Goal: Entertainment & Leisure: Consume media (video, audio)

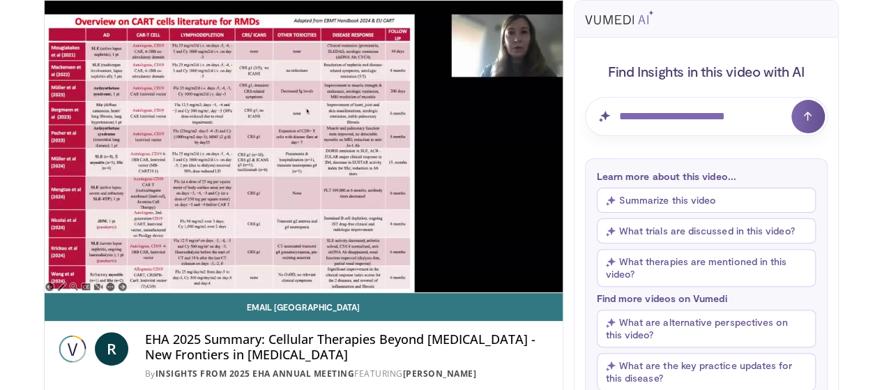
scroll to position [126, 0]
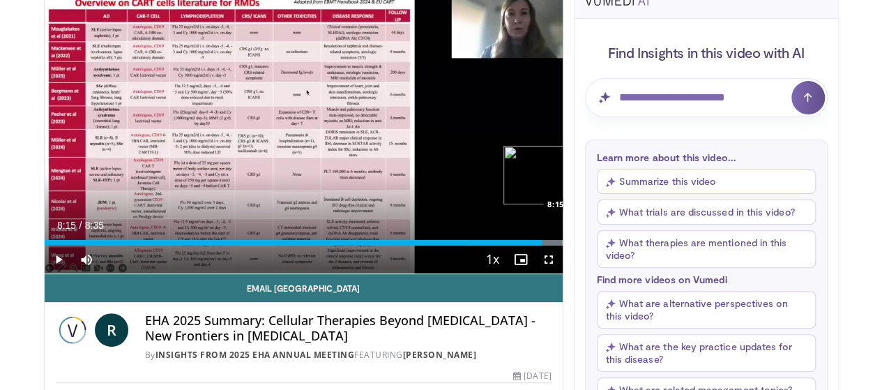
click at [552, 246] on div "Loaded : 100.00% 8:15 8:15" at bounding box center [304, 238] width 518 height 13
click at [602, 246] on div "Progress Bar" at bounding box center [602, 243] width 1 height 6
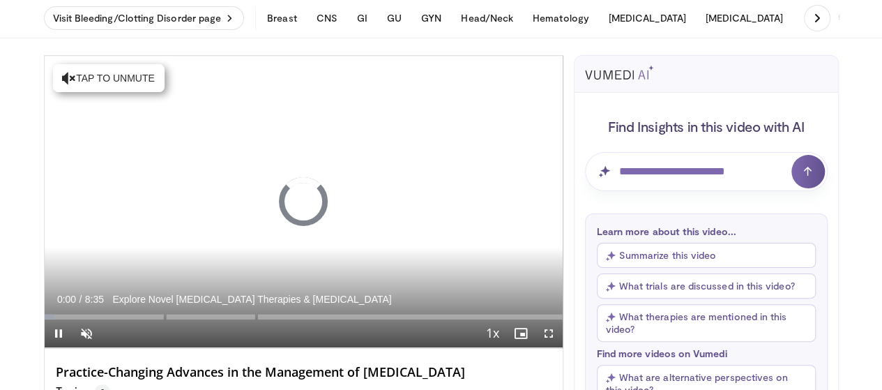
scroll to position [68, 0]
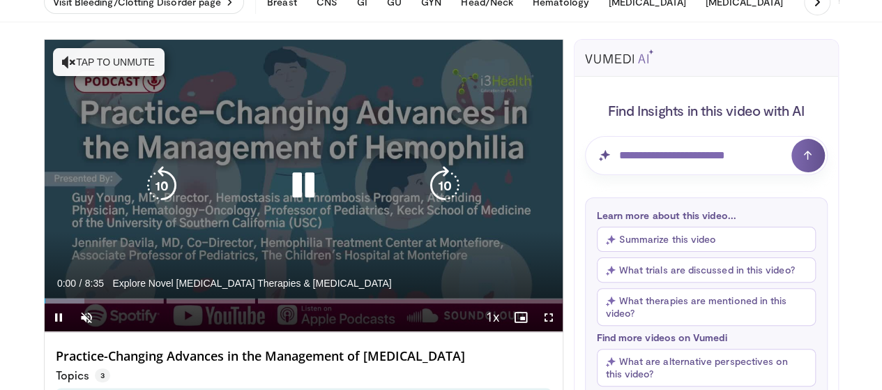
click at [54, 54] on button "Tap to unmute" at bounding box center [109, 62] width 112 height 28
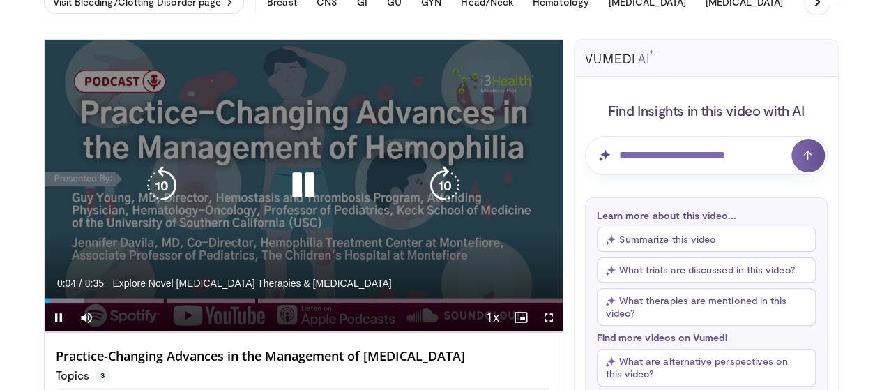
click at [205, 158] on div "10 seconds Tap to unmute" at bounding box center [304, 186] width 518 height 292
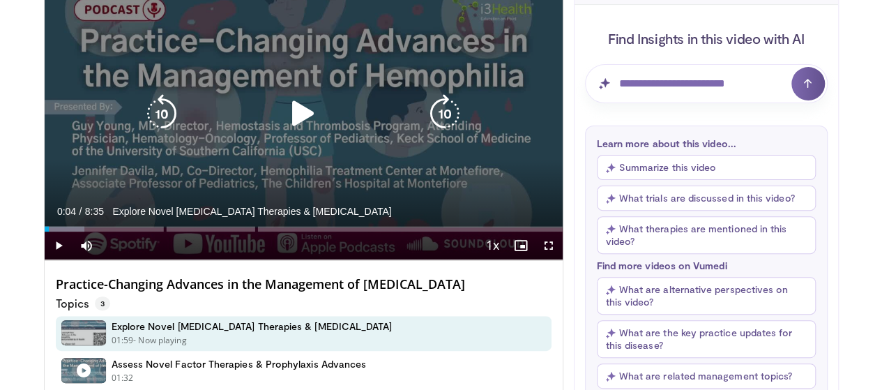
scroll to position [142, 0]
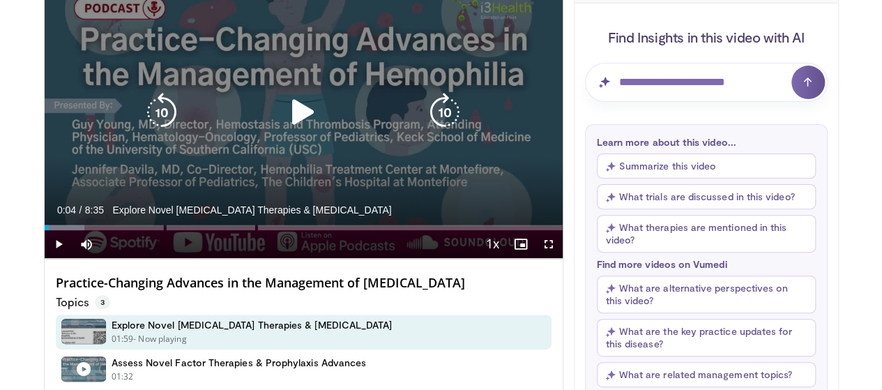
click at [300, 126] on icon "Video Player" at bounding box center [303, 112] width 39 height 39
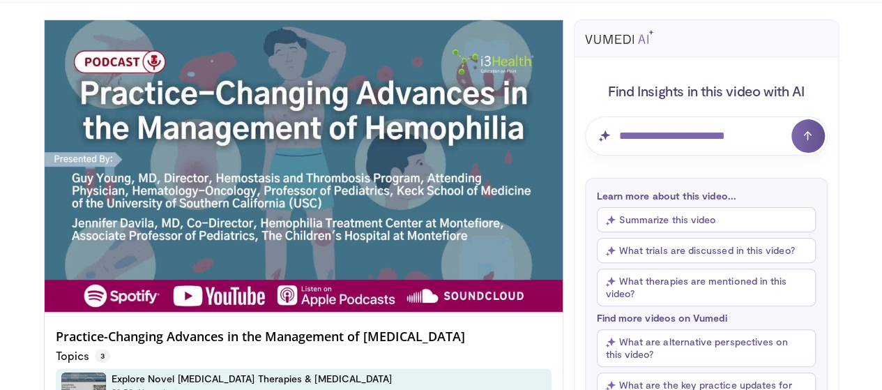
scroll to position [57, 0]
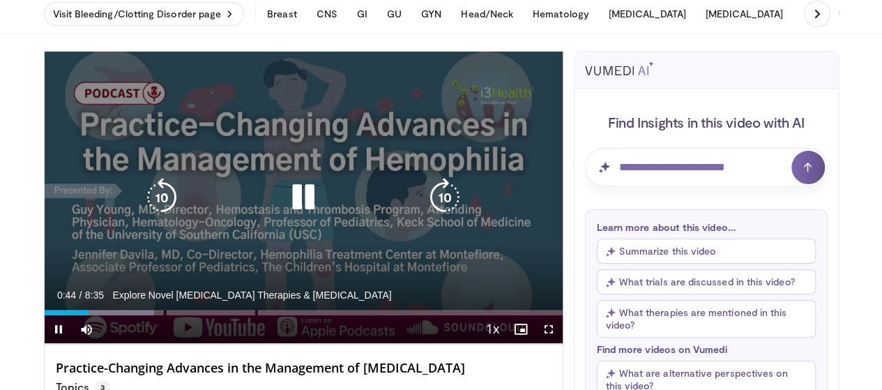
click at [284, 217] on icon "Video Player" at bounding box center [303, 197] width 39 height 39
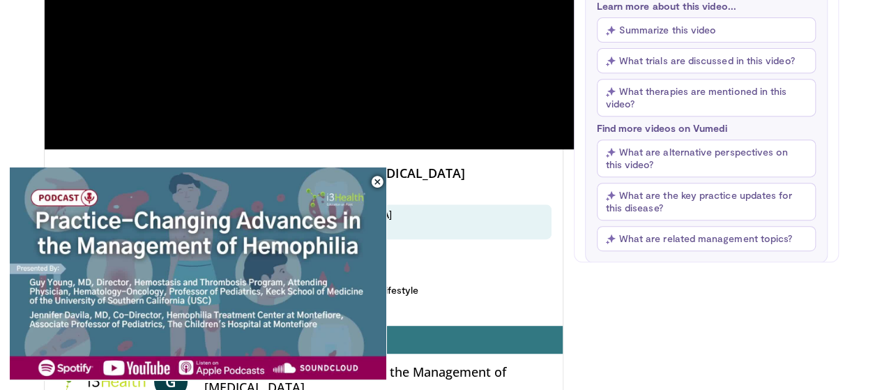
scroll to position [273, 0]
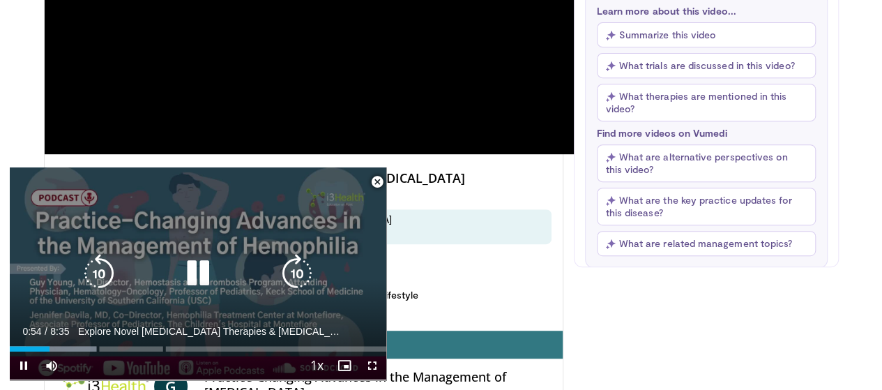
click at [123, 287] on div "Video Player" at bounding box center [198, 273] width 226 height 28
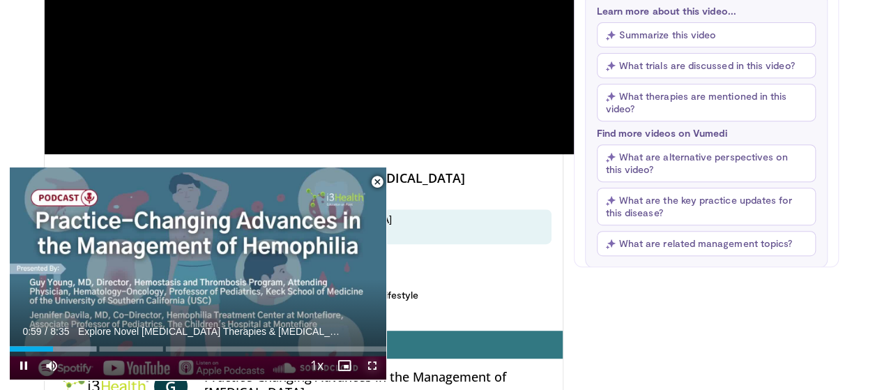
click at [378, 361] on span "Video Player" at bounding box center [373, 366] width 28 height 28
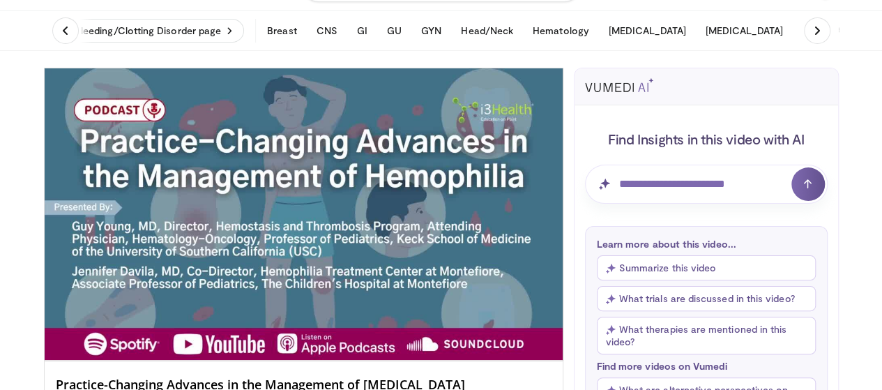
scroll to position [41, 0]
